Goal: Find specific page/section: Find specific page/section

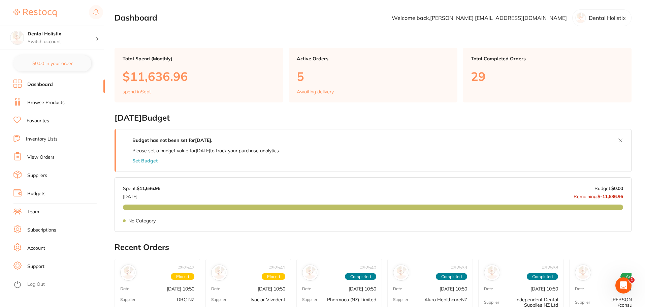
click at [45, 120] on link "Favourites" at bounding box center [38, 120] width 23 height 7
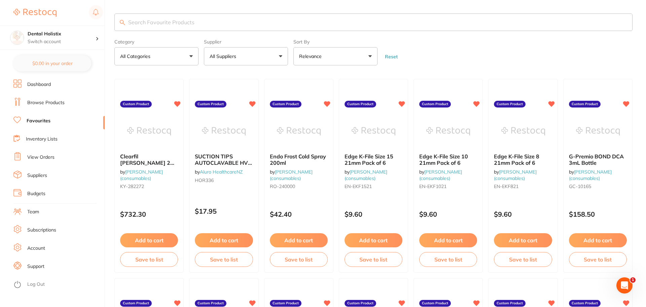
click at [185, 58] on button "All Categories" at bounding box center [156, 56] width 84 height 18
click at [276, 54] on button "All Suppliers" at bounding box center [246, 56] width 84 height 18
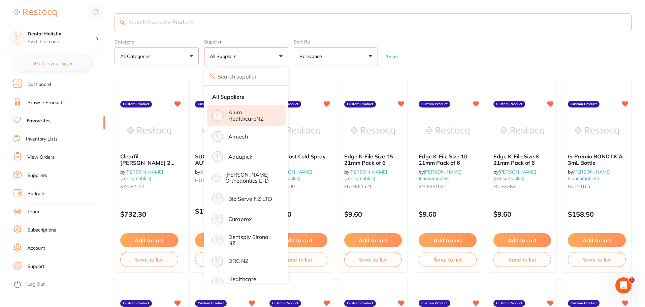
click at [253, 115] on p "Aluro HealthcareNZ" at bounding box center [252, 115] width 48 height 12
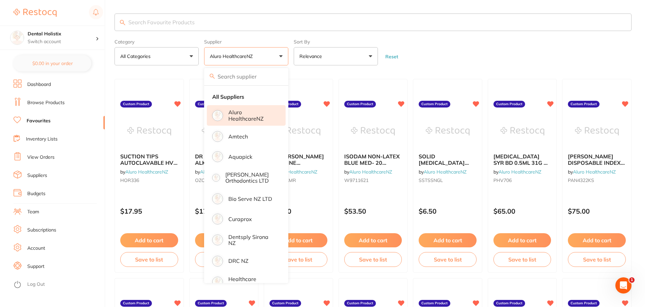
click at [250, 118] on p "Aluro HealthcareNZ" at bounding box center [252, 115] width 48 height 12
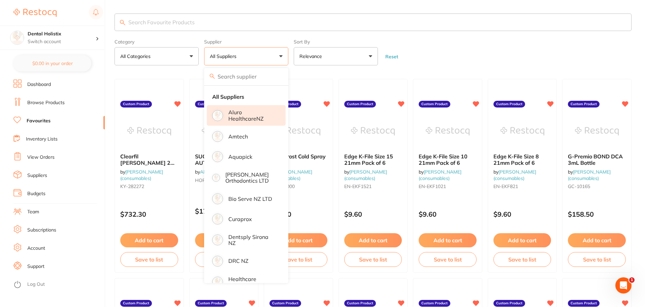
click at [246, 115] on p "Aluro HealthcareNZ" at bounding box center [252, 115] width 48 height 12
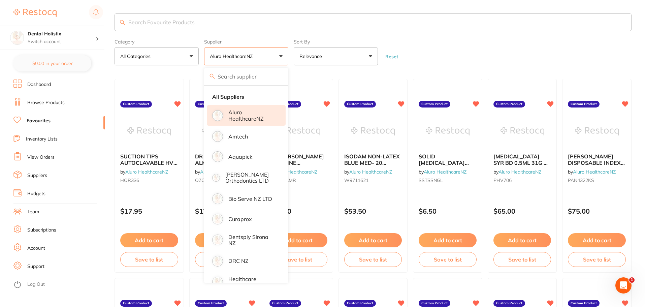
click at [450, 62] on form "Category All Categories All Categories No categories found Clear Category false…" at bounding box center [372, 50] width 517 height 29
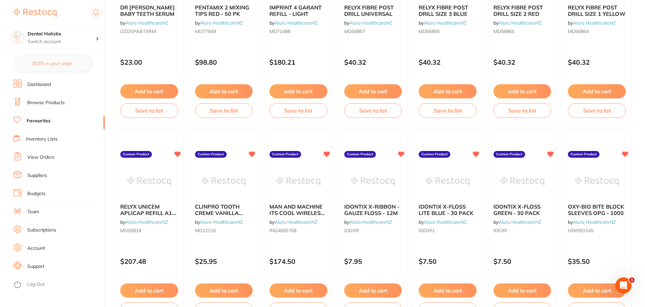
scroll to position [215, 0]
